Goal: Obtain resource: Obtain resource

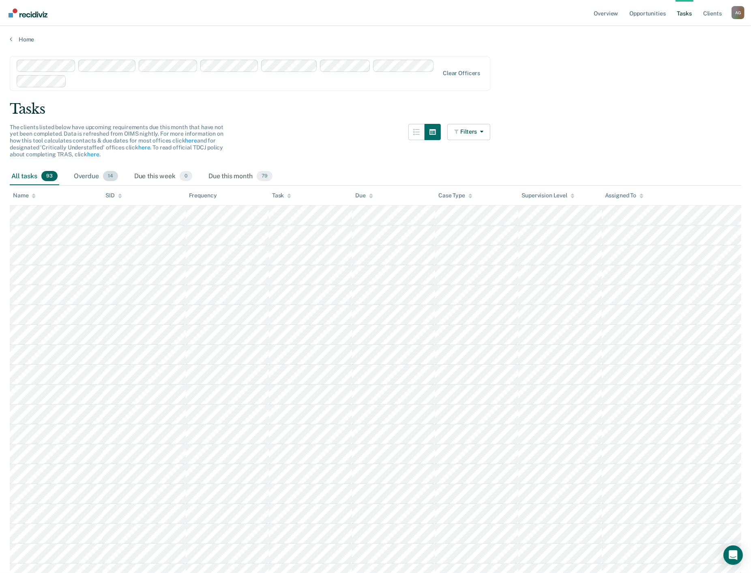
click at [95, 178] on div "Overdue 14" at bounding box center [95, 177] width 47 height 18
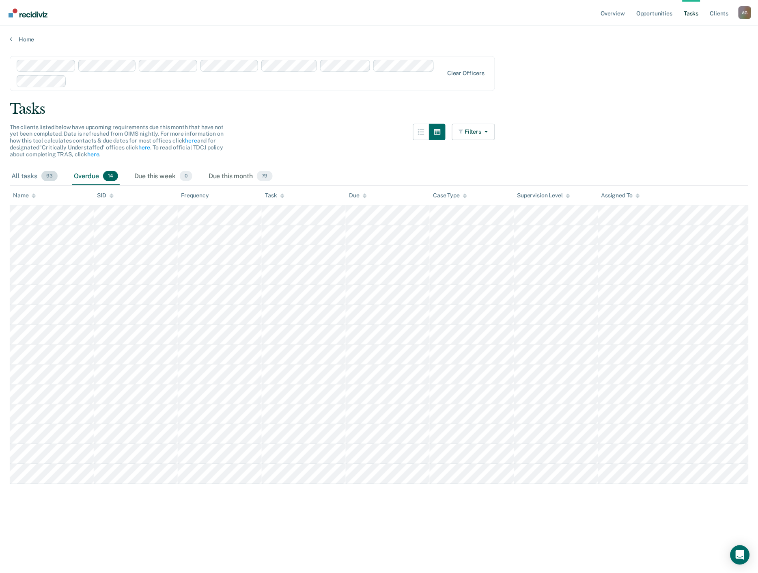
click at [28, 177] on div "All tasks 93" at bounding box center [35, 177] width 50 height 18
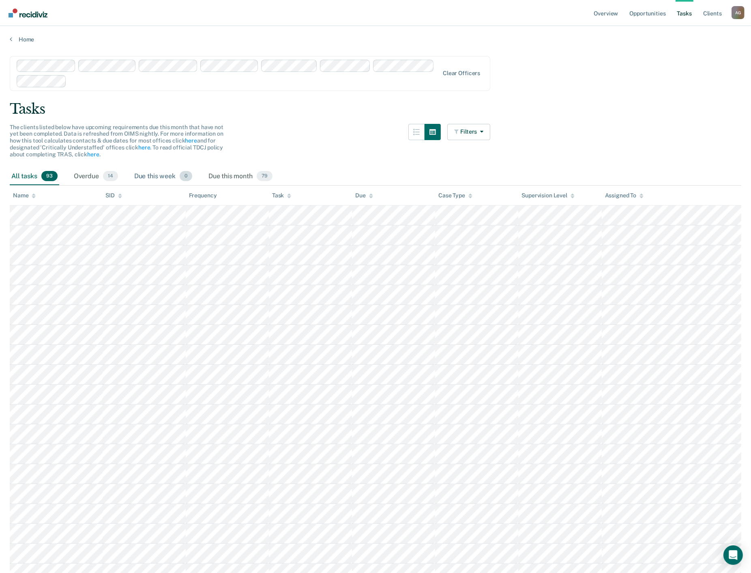
click at [164, 178] on div "Due this week 0" at bounding box center [163, 177] width 61 height 18
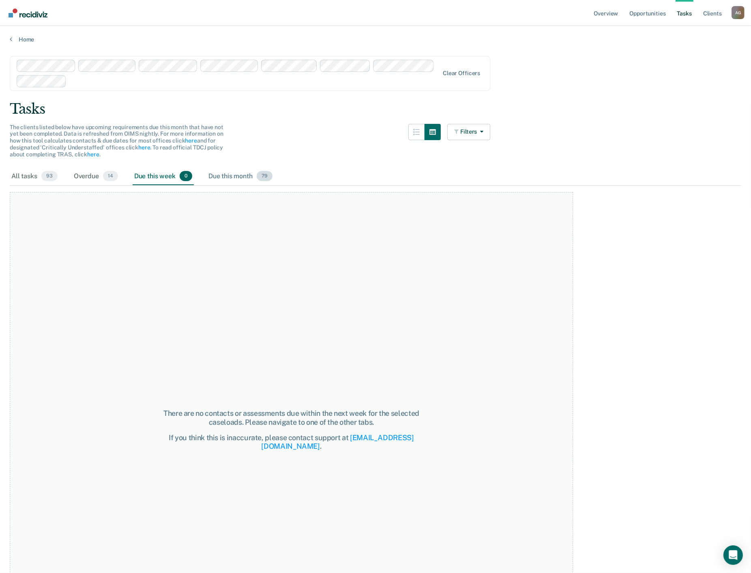
click at [224, 179] on div "Due this month 79" at bounding box center [240, 177] width 67 height 18
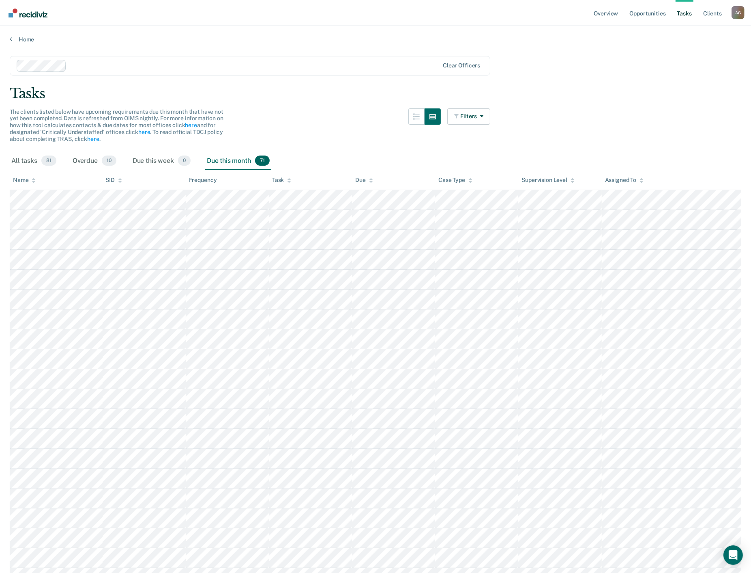
click at [366, 65] on div at bounding box center [254, 65] width 369 height 9
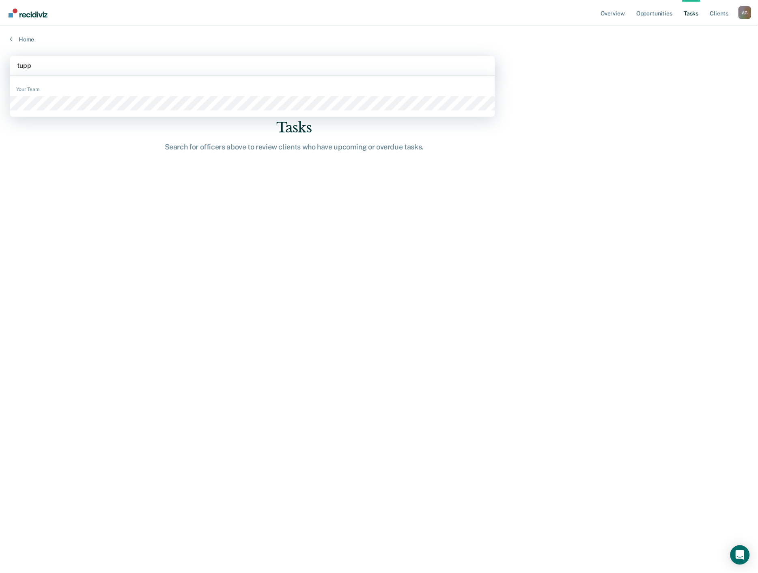
type input "tuppe"
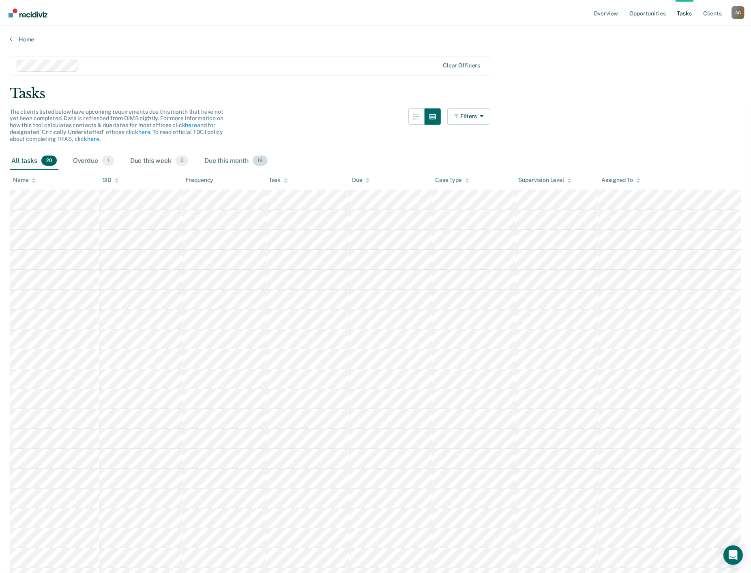
click at [221, 161] on div "Due this month 19" at bounding box center [236, 161] width 67 height 18
click at [609, 17] on link "Overview" at bounding box center [613, 13] width 28 height 26
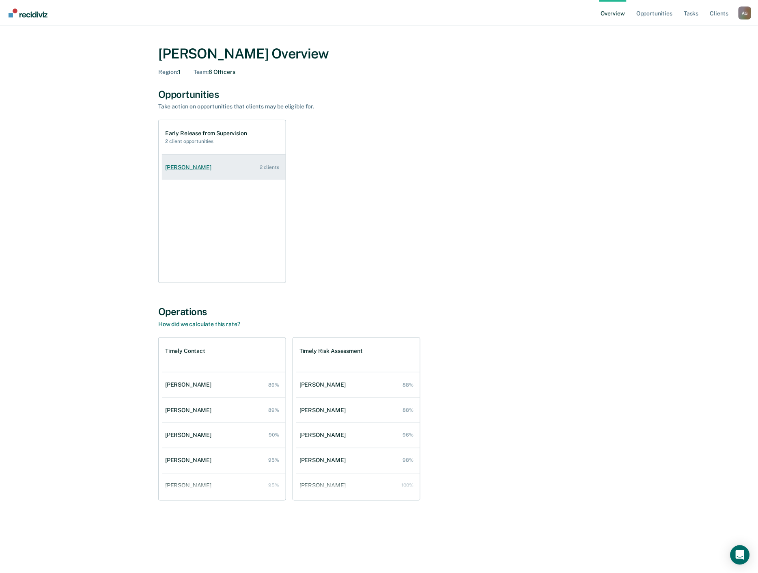
click at [187, 165] on div "[PERSON_NAME]" at bounding box center [190, 167] width 50 height 7
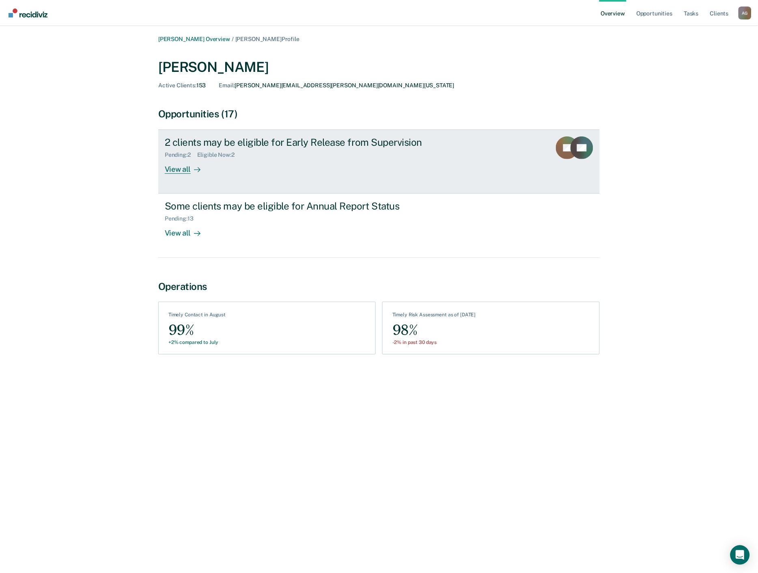
click at [180, 174] on link "2 clients may be eligible for Early Release from Supervision Pending : 2 Eligib…" at bounding box center [378, 161] width 441 height 64
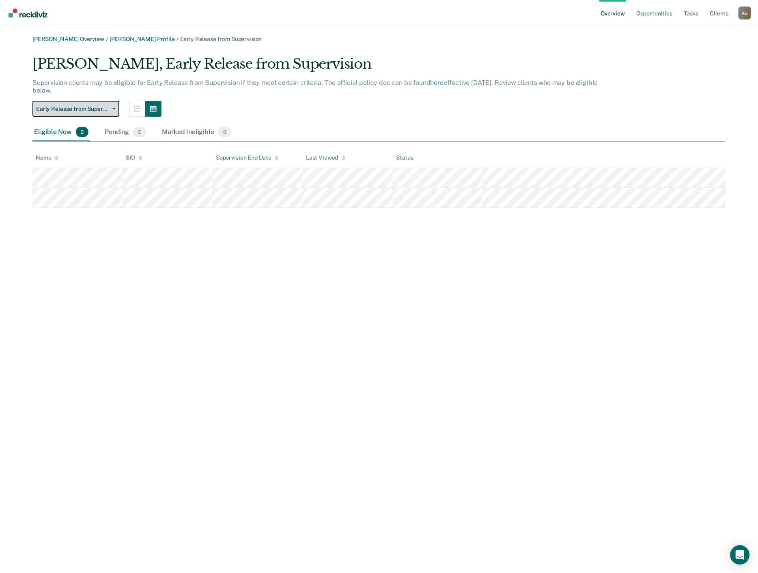
click at [101, 106] on span "Early Release from Supervision" at bounding box center [72, 109] width 73 height 7
click at [323, 76] on div "[PERSON_NAME], Early Release from Supervision" at bounding box center [316, 67] width 568 height 23
click at [121, 131] on div "Pending 2" at bounding box center [125, 132] width 44 height 18
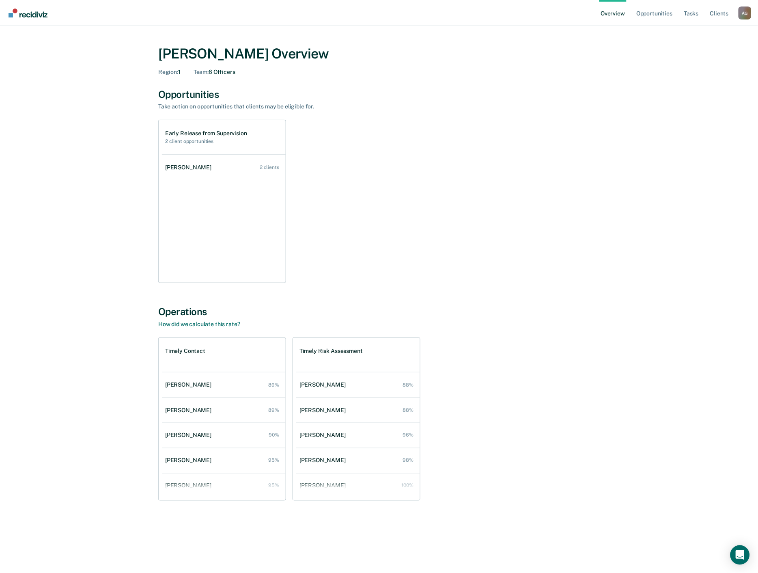
click at [57, 119] on div "[PERSON_NAME] Overview Region : 1 Team : 6 Officers Opportunities Take action o…" at bounding box center [379, 291] width 739 height 511
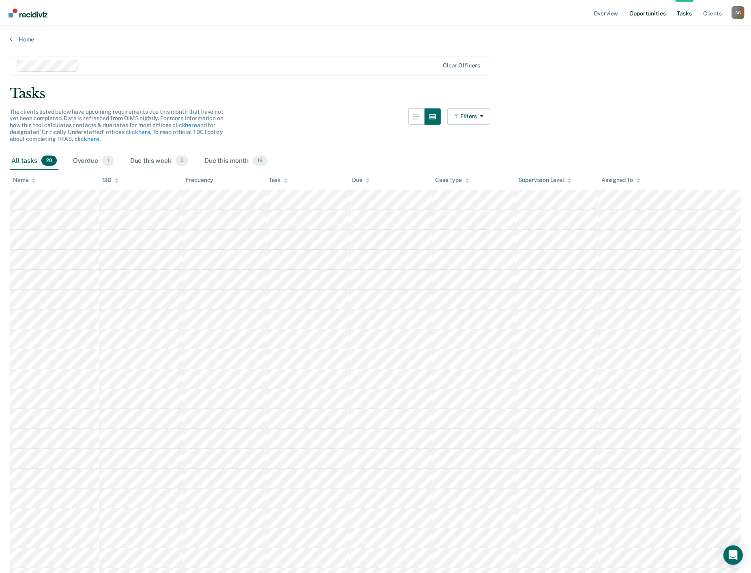
click at [640, 18] on link "Opportunities" at bounding box center [647, 13] width 39 height 26
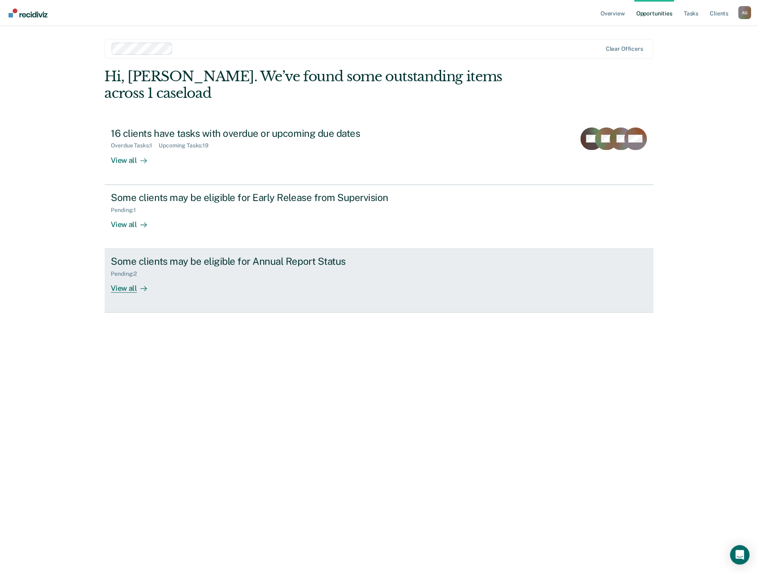
click at [175, 255] on div "Some clients may be eligible for Annual Report Status" at bounding box center [253, 261] width 285 height 12
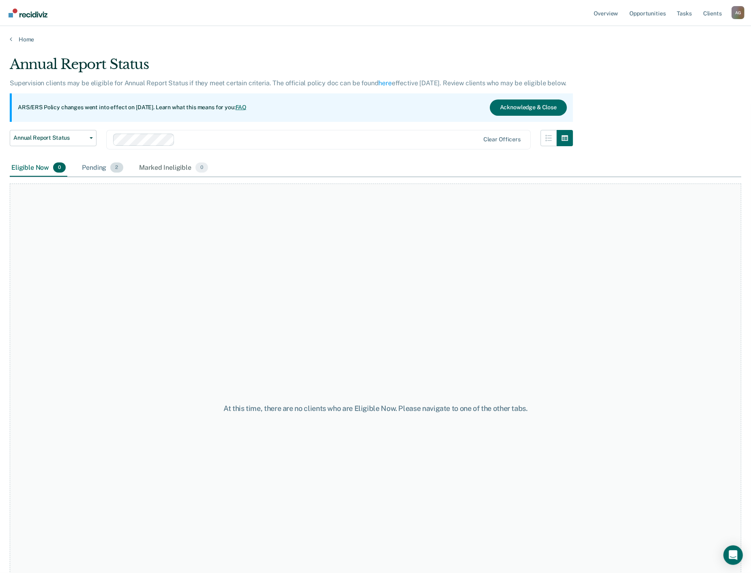
click at [97, 168] on div "Pending 2" at bounding box center [102, 168] width 44 height 18
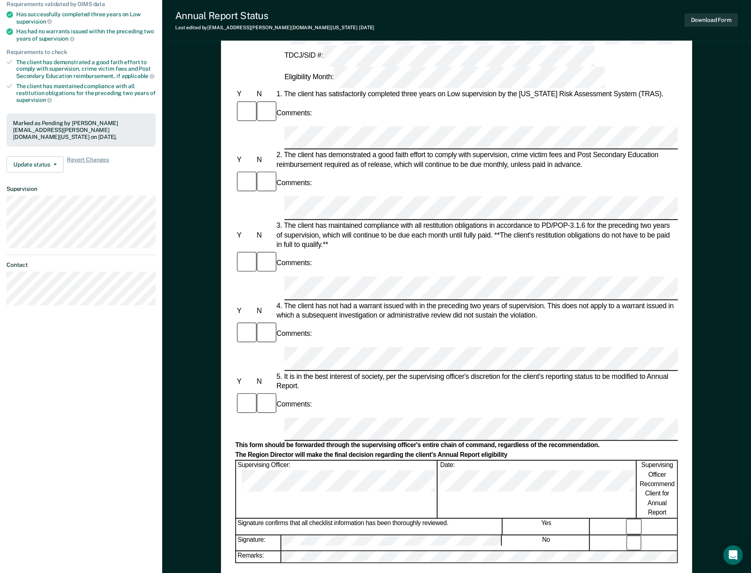
scroll to position [135, 0]
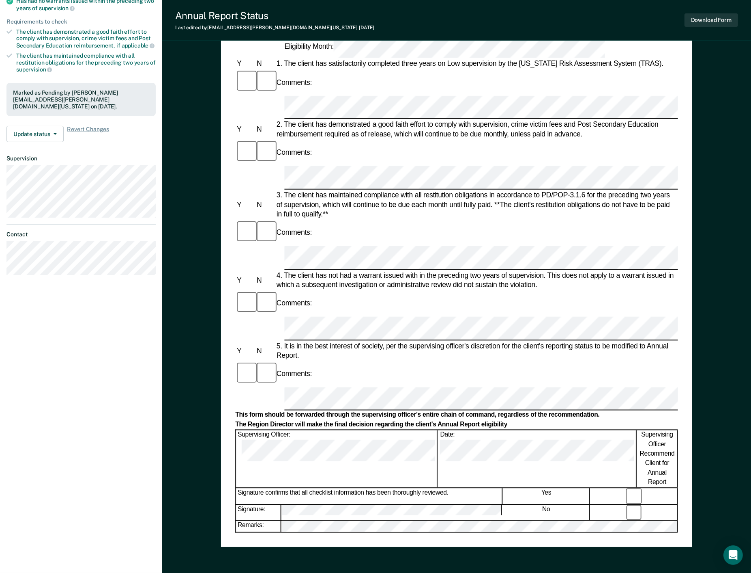
click at [628, 572] on div at bounding box center [634, 581] width 87 height 15
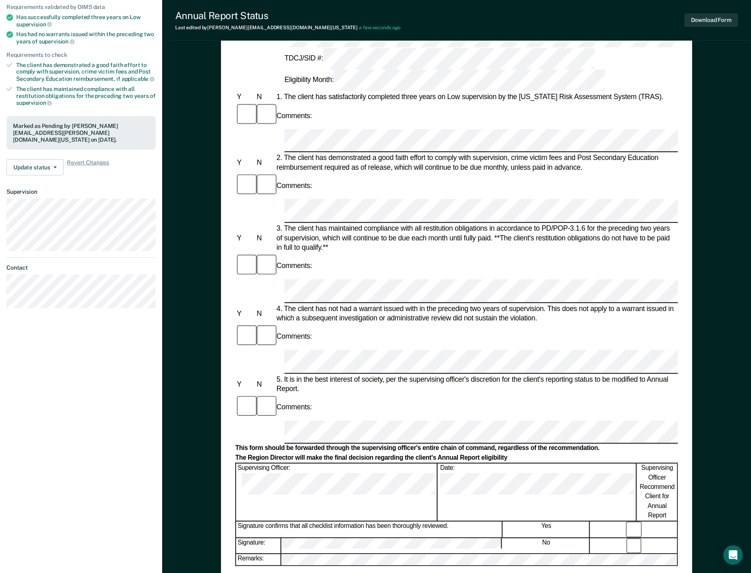
scroll to position [0, 0]
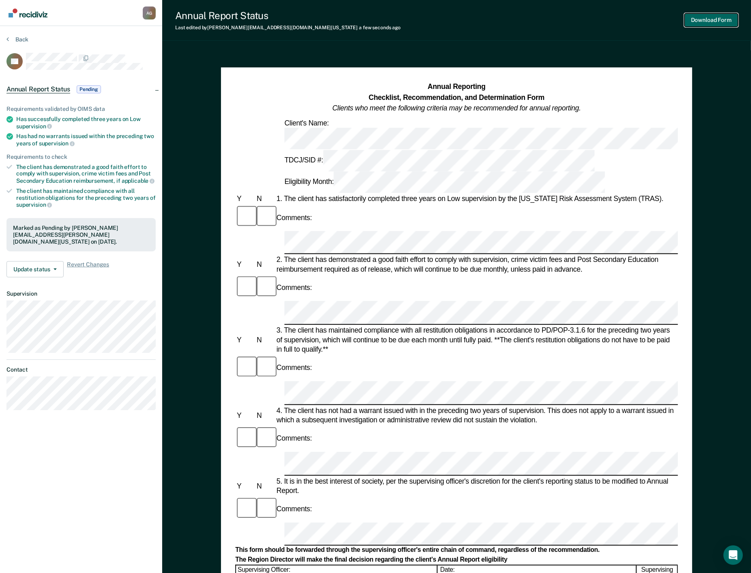
click at [710, 25] on button "Download Form" at bounding box center [712, 19] width 54 height 13
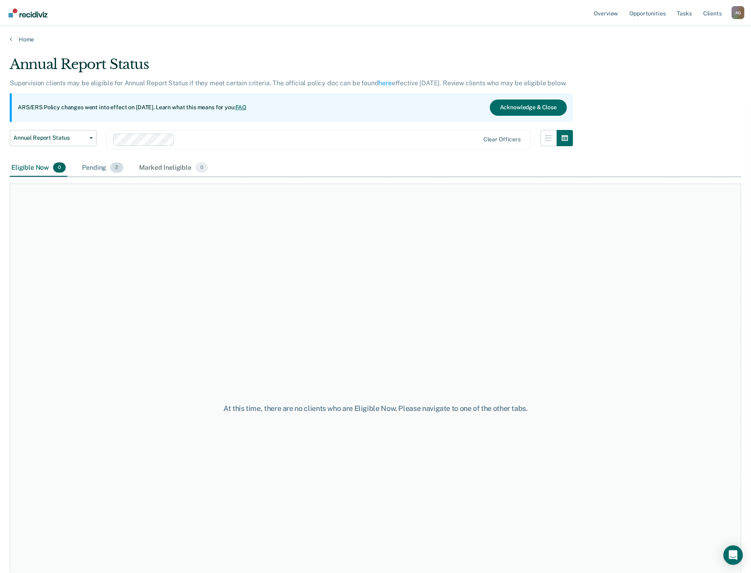
click at [95, 163] on div "Pending 2" at bounding box center [102, 168] width 44 height 18
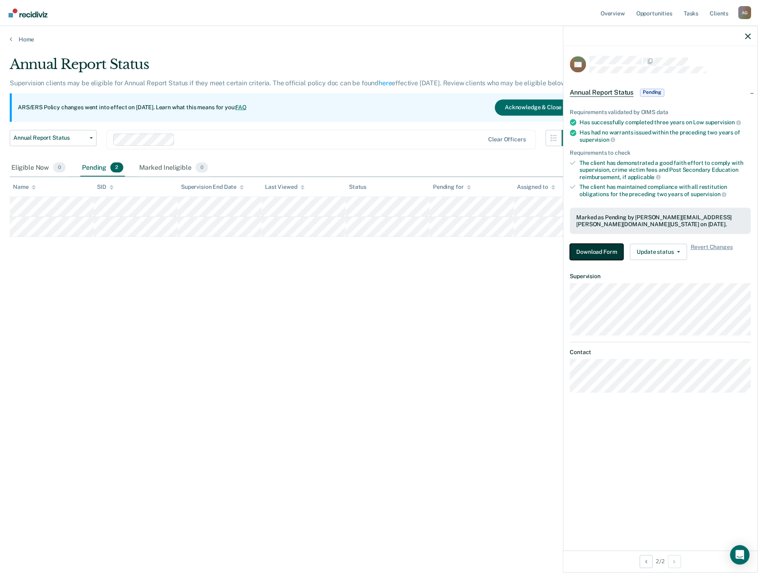
click at [601, 248] on button "Download Form" at bounding box center [597, 252] width 54 height 16
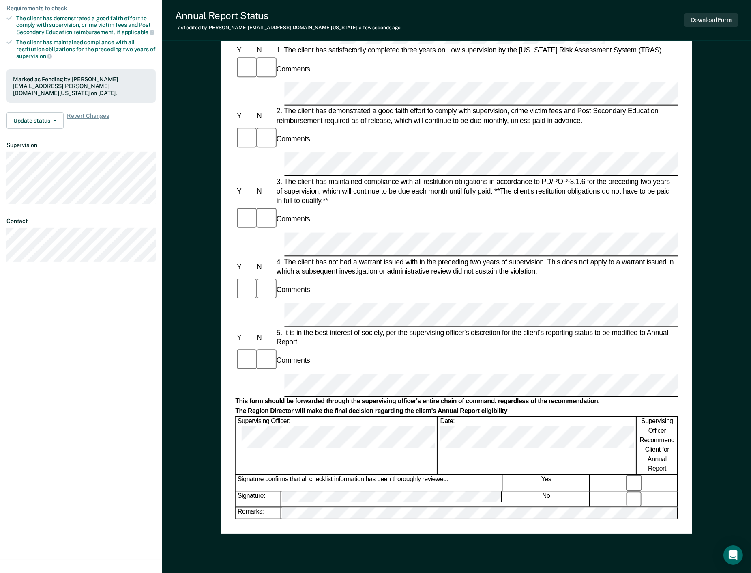
scroll to position [172, 0]
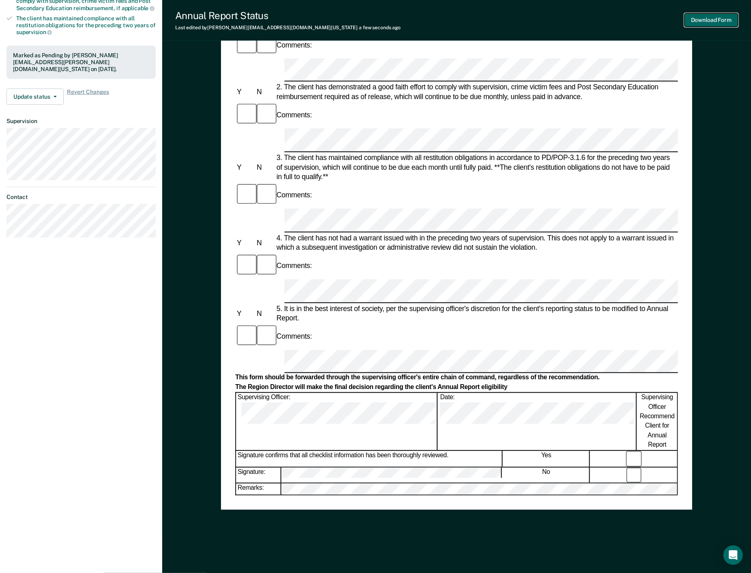
click at [723, 21] on button "Download Form" at bounding box center [712, 19] width 54 height 13
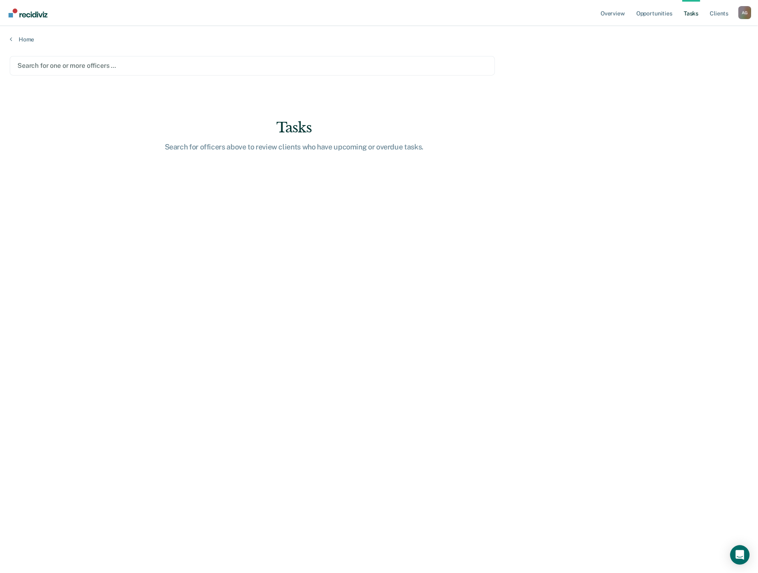
click at [696, 13] on link "Tasks" at bounding box center [692, 13] width 18 height 26
click at [696, 12] on link "Tasks" at bounding box center [692, 13] width 18 height 26
click at [724, 8] on link "Client s" at bounding box center [719, 13] width 22 height 26
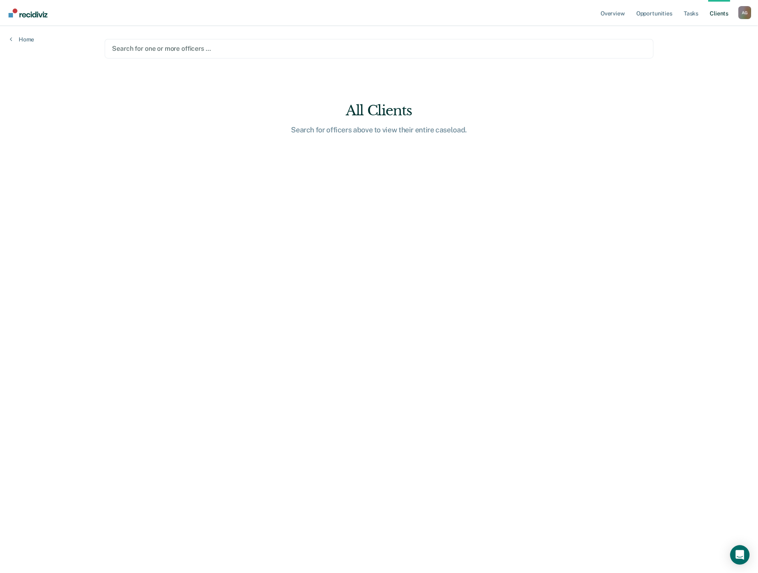
click at [723, 13] on link "Client s" at bounding box center [719, 13] width 22 height 26
click at [447, 52] on div at bounding box center [379, 48] width 534 height 9
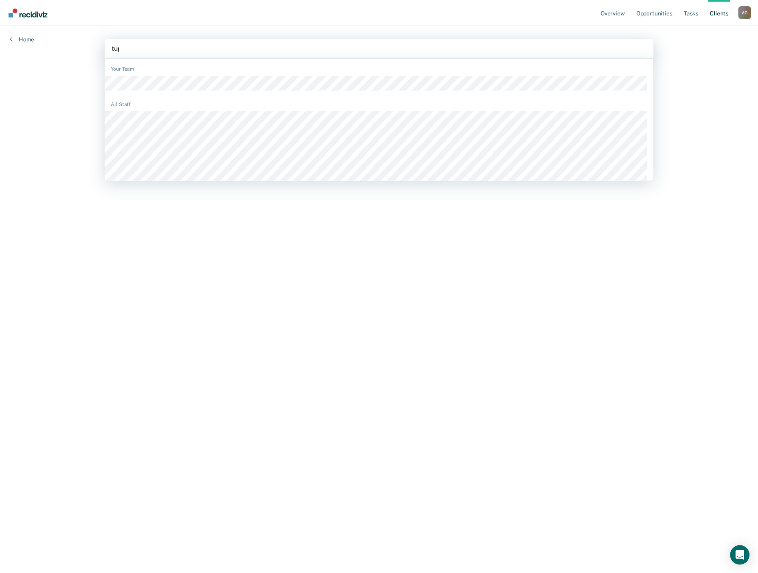
type input "tupp"
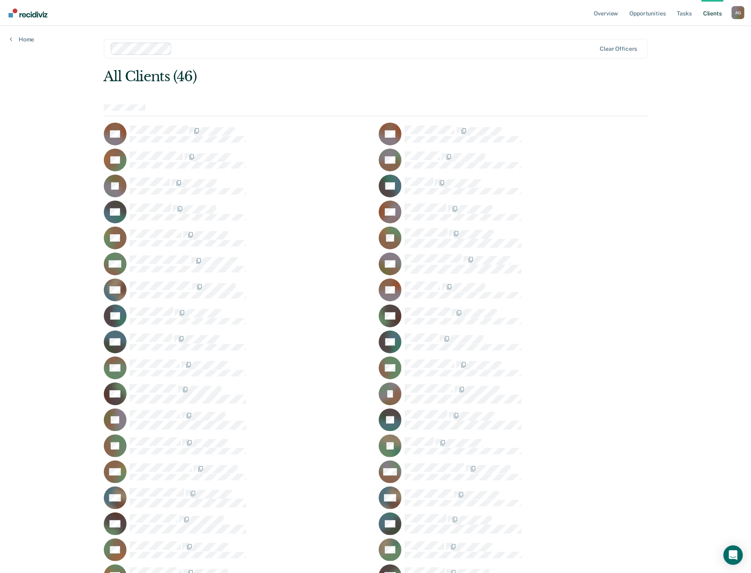
click at [76, 151] on div "Overview Opportunities Tasks Client s Anabel Guy A G Profile How it works Log O…" at bounding box center [375, 375] width 751 height 751
click at [687, 13] on link "Tasks" at bounding box center [685, 13] width 18 height 26
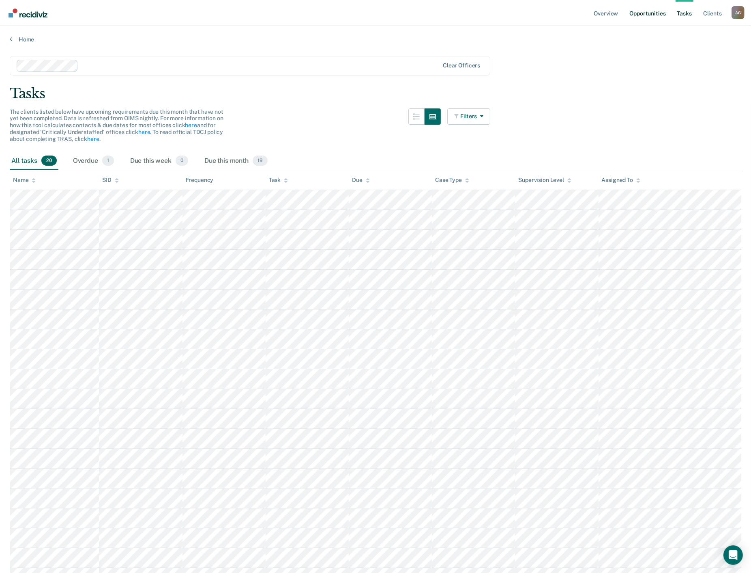
click at [652, 9] on link "Opportunities" at bounding box center [647, 13] width 39 height 26
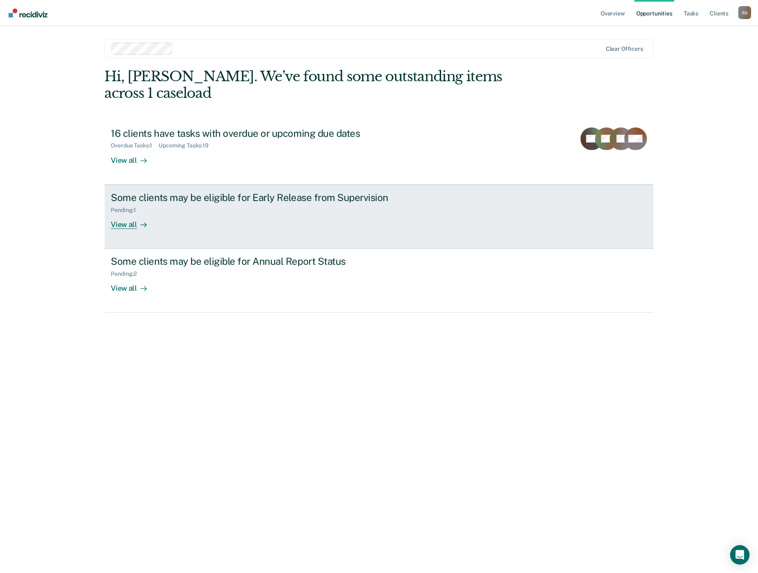
click at [139, 220] on div at bounding box center [142, 224] width 10 height 9
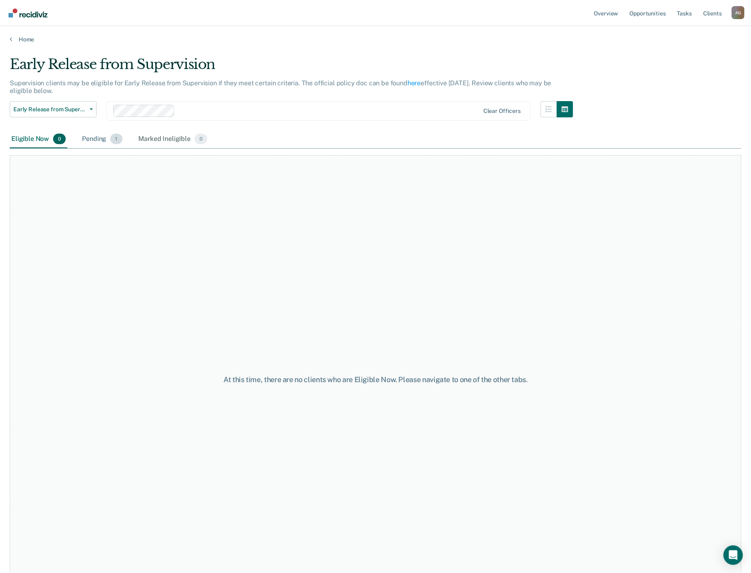
click at [97, 141] on div "Pending 1" at bounding box center [101, 139] width 43 height 18
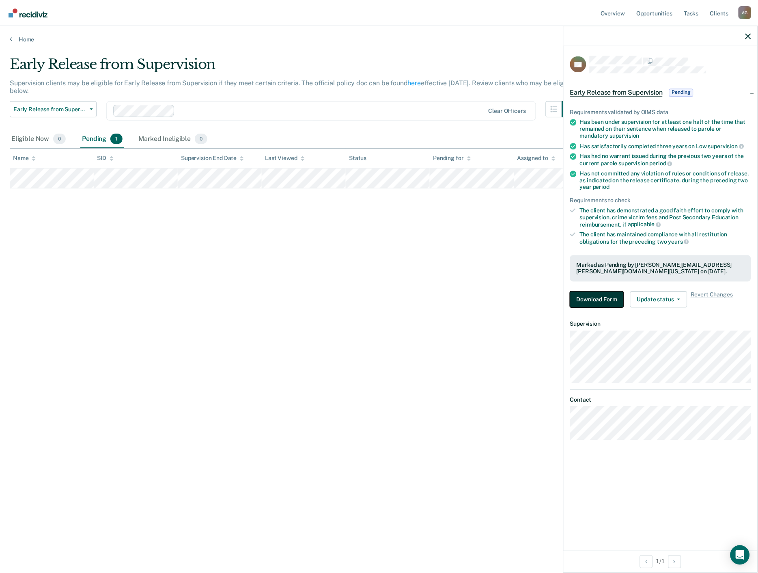
click at [616, 297] on button "Download Form" at bounding box center [597, 299] width 54 height 16
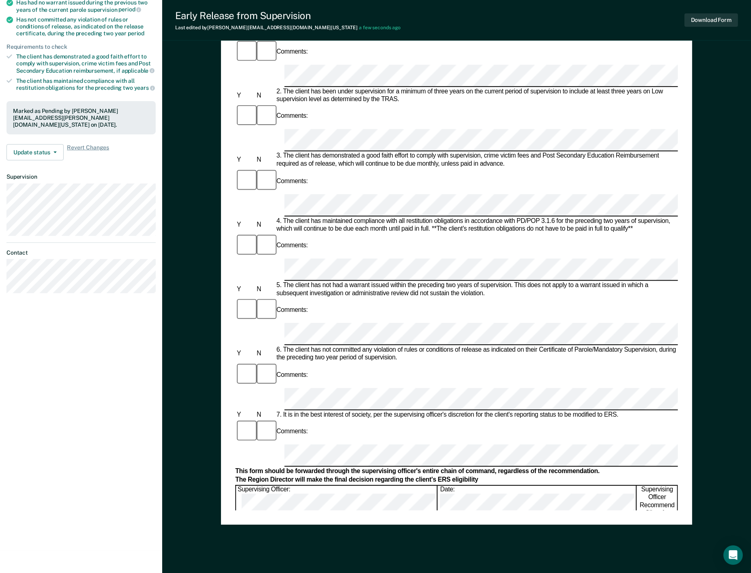
scroll to position [172, 0]
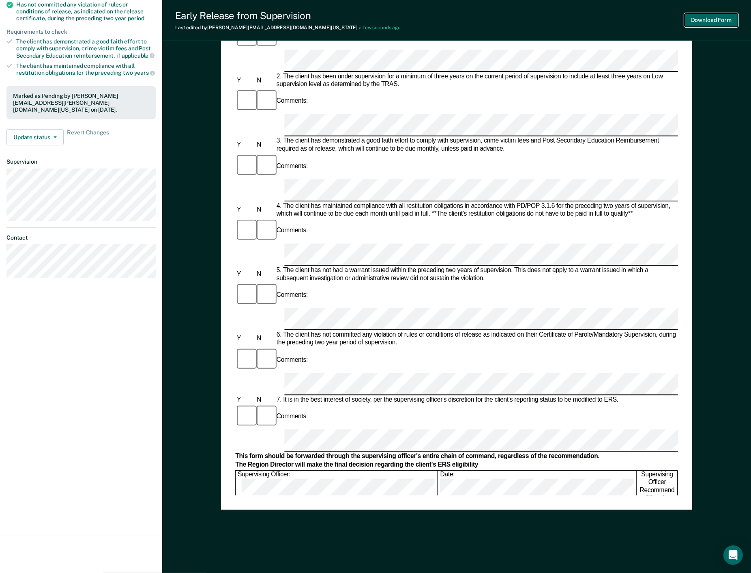
click at [701, 19] on button "Download Form" at bounding box center [712, 19] width 54 height 13
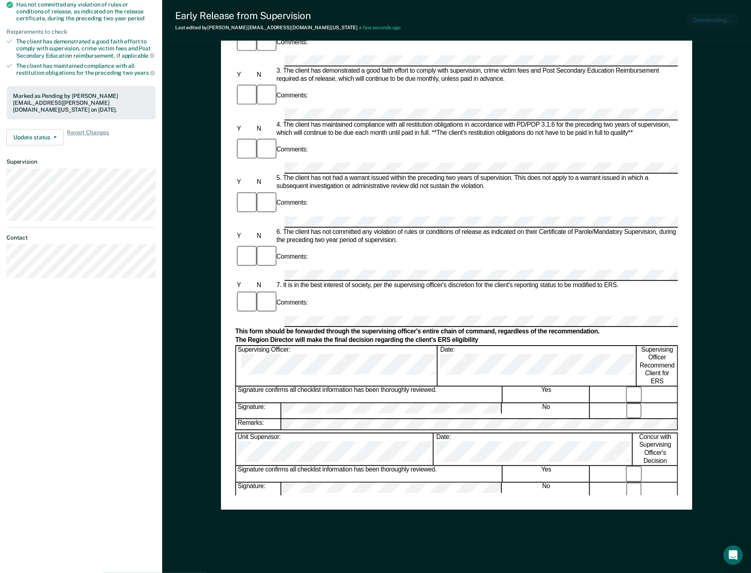
scroll to position [0, 0]
click at [311, 513] on div "Parole Supervisor:" at bounding box center [335, 529] width 198 height 32
click at [305, 513] on div "Parole Supervisor:" at bounding box center [335, 529] width 198 height 32
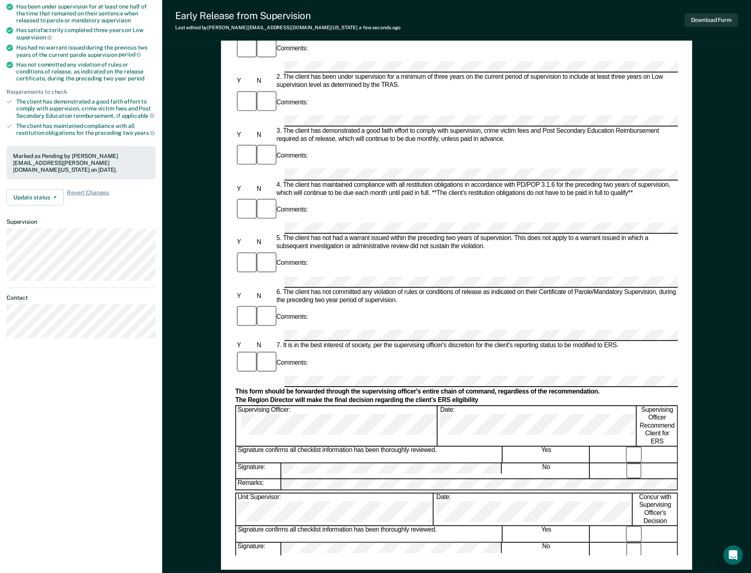
scroll to position [172, 0]
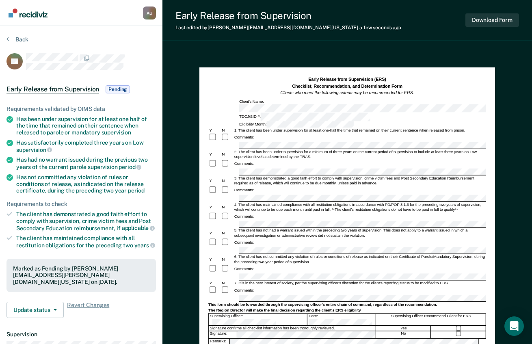
scroll to position [0, 0]
drag, startPoint x: 373, startPoint y: 80, endPoint x: 391, endPoint y: 78, distance: 18.8
click at [391, 78] on h1 "Early Release from Supervision (ERS) Checklist, Recommendation, and Determinati…" at bounding box center [347, 86] width 134 height 20
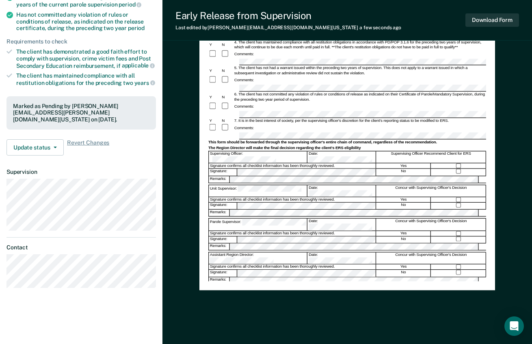
scroll to position [172, 0]
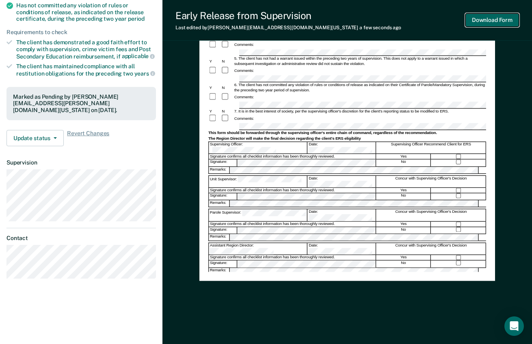
click at [480, 23] on button "Download Form" at bounding box center [492, 19] width 54 height 13
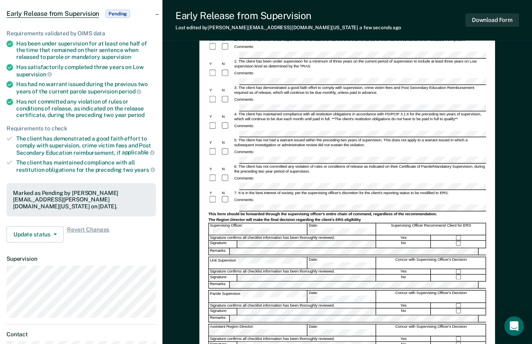
scroll to position [37, 0]
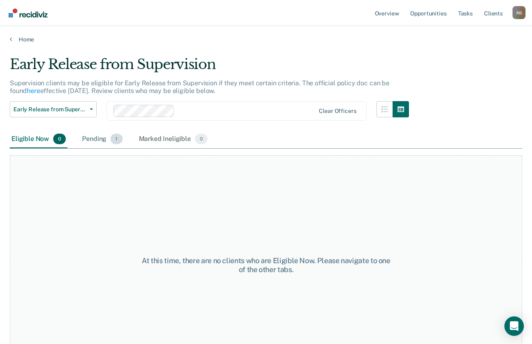
click at [97, 136] on div "Pending 1" at bounding box center [101, 139] width 43 height 18
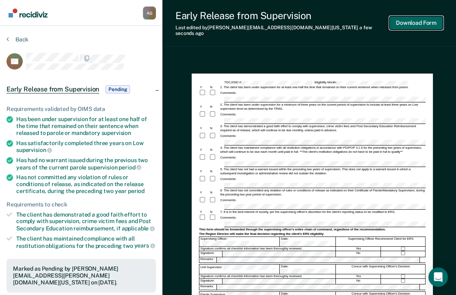
click at [408, 19] on button "Download Form" at bounding box center [416, 22] width 54 height 13
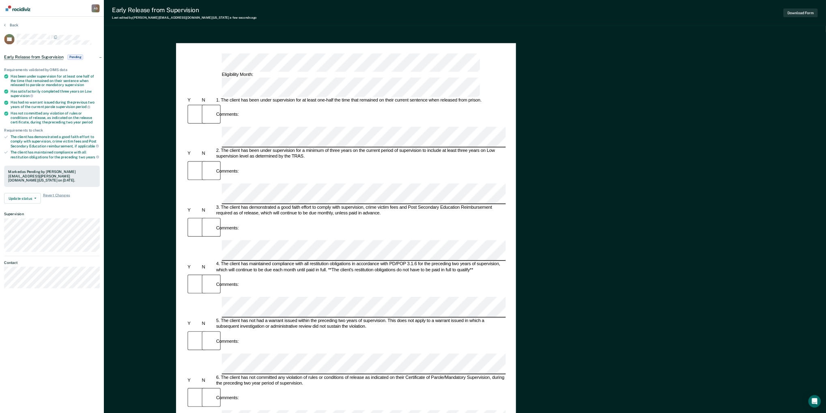
scroll to position [41, 0]
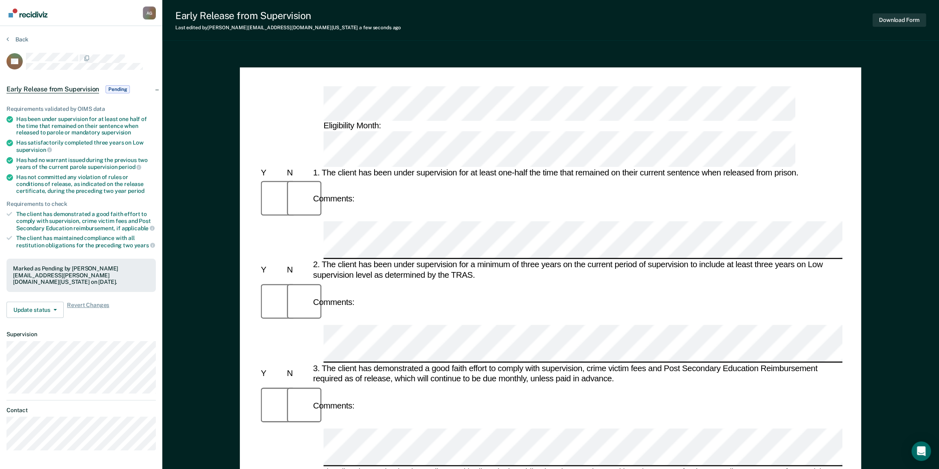
click at [93, 73] on article "BS Early Release from Supervision Pending Requirements validated by OIMS data H…" at bounding box center [80, 252] width 149 height 398
click at [110, 88] on span "Pending" at bounding box center [118, 89] width 24 height 8
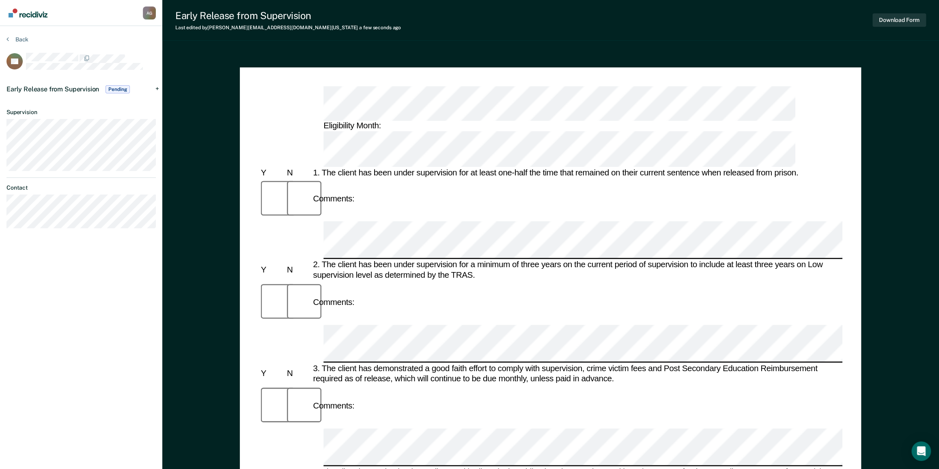
click at [110, 88] on span "Pending" at bounding box center [118, 89] width 24 height 8
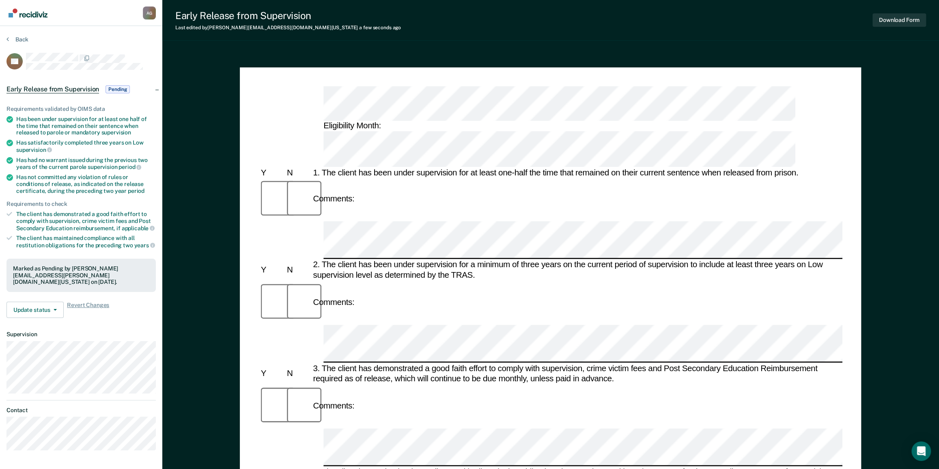
click at [19, 34] on section "Back BS Early Release from Supervision Pending Requirements validated by OIMS d…" at bounding box center [81, 246] width 162 height 440
click at [19, 38] on button "Back" at bounding box center [17, 39] width 22 height 7
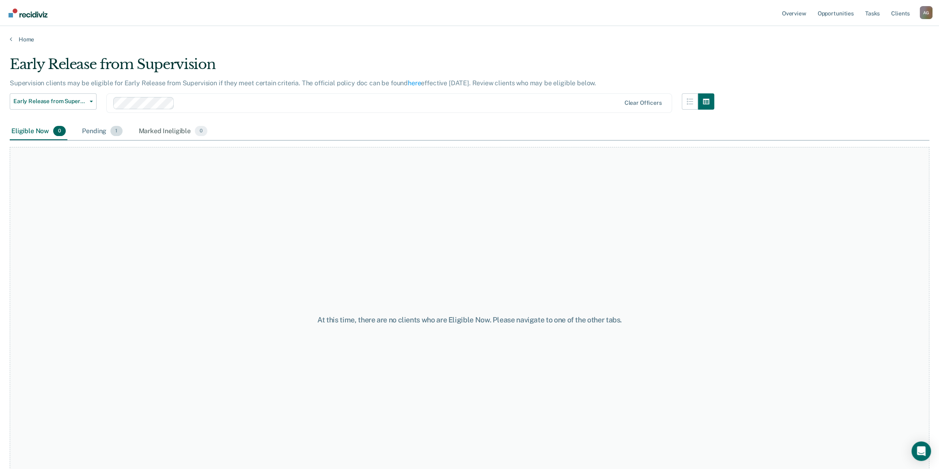
click at [89, 136] on div "Pending 1" at bounding box center [101, 132] width 43 height 18
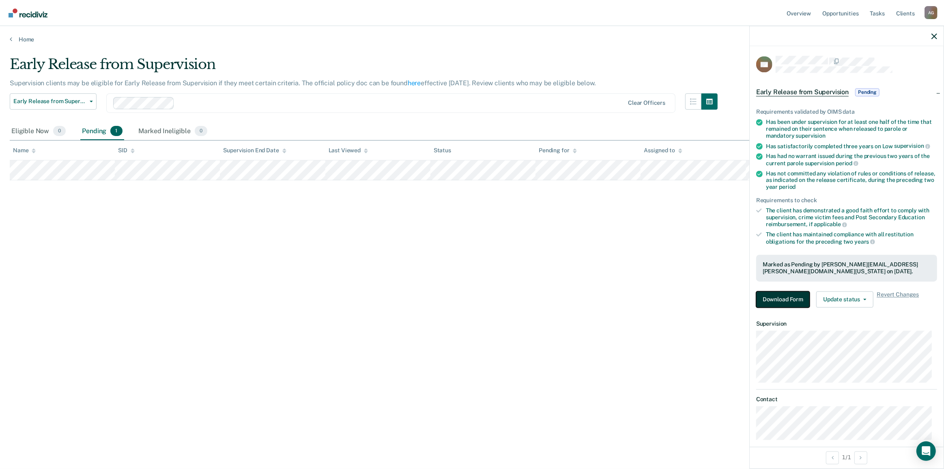
click at [758, 298] on button "Download Form" at bounding box center [783, 299] width 54 height 16
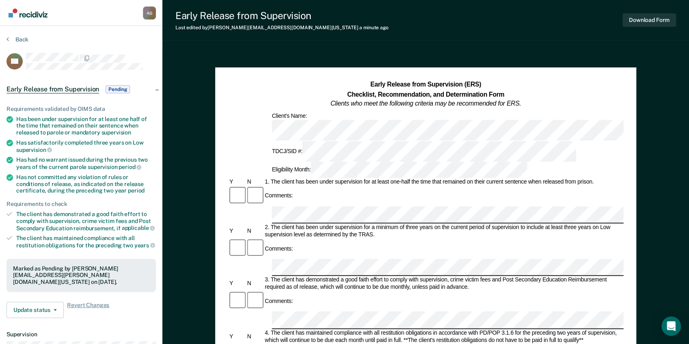
click at [612, 86] on div "Early Release from Supervision (ERS) Checklist, Recommendation, and Determinati…" at bounding box center [425, 94] width 395 height 29
click at [19, 39] on button "Back" at bounding box center [17, 39] width 22 height 7
